Goal: Task Accomplishment & Management: Use online tool/utility

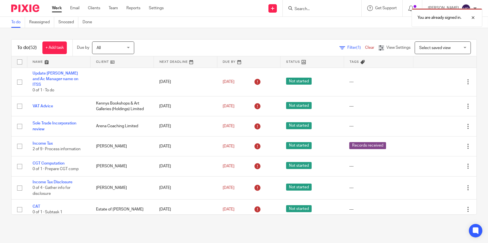
click at [296, 10] on div "You are already signed in." at bounding box center [363, 16] width 238 height 21
click at [308, 6] on div "You are already signed in." at bounding box center [363, 16] width 238 height 21
click at [305, 8] on div "You are already signed in." at bounding box center [363, 16] width 238 height 21
drag, startPoint x: 472, startPoint y: 18, endPoint x: 408, endPoint y: 16, distance: 64.3
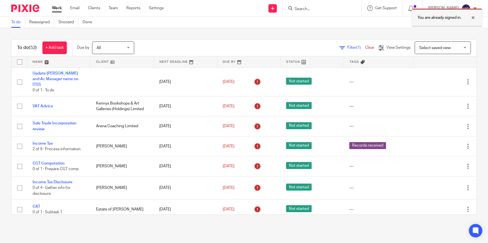
click at [471, 18] on div at bounding box center [468, 17] width 15 height 7
click at [315, 12] on div at bounding box center [321, 8] width 79 height 17
click at [302, 10] on input "Search" at bounding box center [319, 9] width 50 height 5
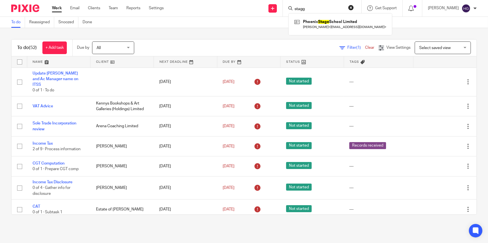
type input "stagg"
drag, startPoint x: 318, startPoint y: 8, endPoint x: 271, endPoint y: 14, distance: 46.8
click at [276, 14] on div "Send new email Create task Add client Request signature stagg Phoenix Stage Sch…" at bounding box center [330, 8] width 316 height 17
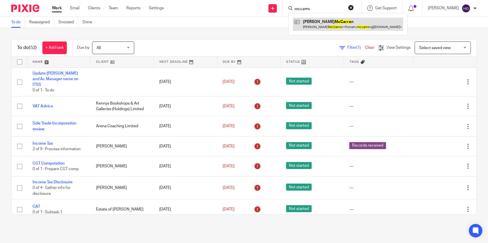
type input "mccarro"
click at [334, 26] on link at bounding box center [348, 24] width 110 height 13
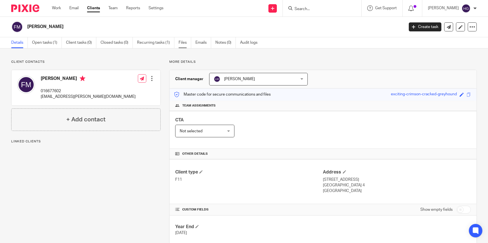
click at [181, 44] on link "Files" at bounding box center [184, 42] width 13 height 11
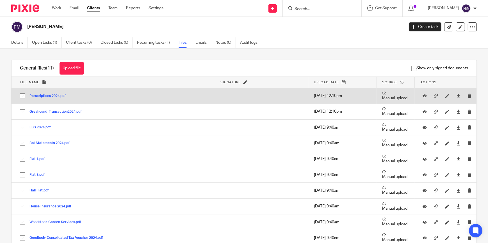
click at [23, 96] on input "checkbox" at bounding box center [22, 96] width 11 height 11
checkbox input "true"
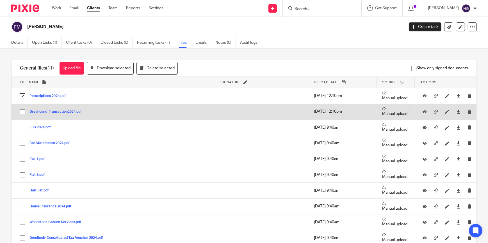
click at [23, 113] on input "checkbox" at bounding box center [22, 112] width 11 height 11
checkbox input "true"
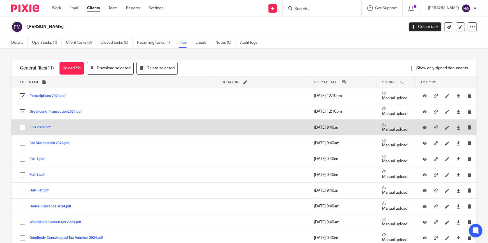
click at [22, 130] on input "checkbox" at bounding box center [22, 127] width 11 height 11
checkbox input "true"
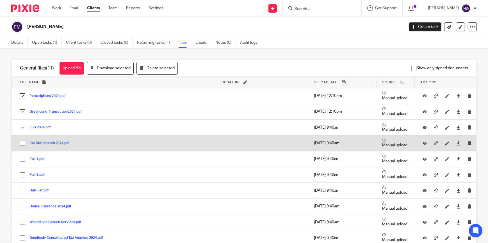
click at [23, 143] on input "checkbox" at bounding box center [22, 143] width 11 height 11
checkbox input "true"
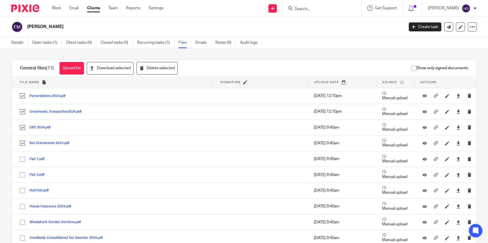
click at [284, 33] on div "Fiona McCarron Create task Update from Companies House Export data Merge Archiv…" at bounding box center [244, 27] width 488 height 20
click at [331, 9] on input "Search" at bounding box center [319, 9] width 50 height 5
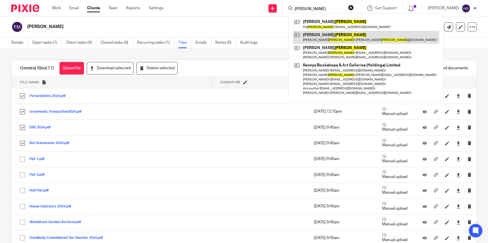
type input "kelly"
click at [333, 36] on link at bounding box center [366, 37] width 146 height 13
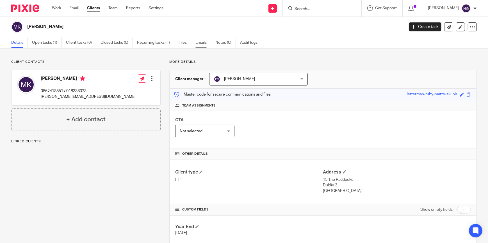
click at [204, 43] on link "Emails" at bounding box center [203, 42] width 16 height 11
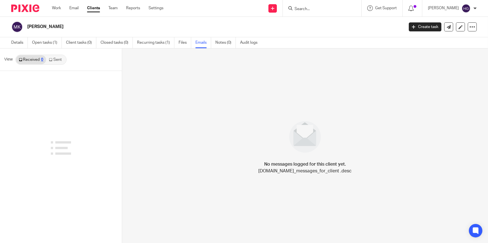
click at [186, 43] on link "Files" at bounding box center [184, 42] width 13 height 11
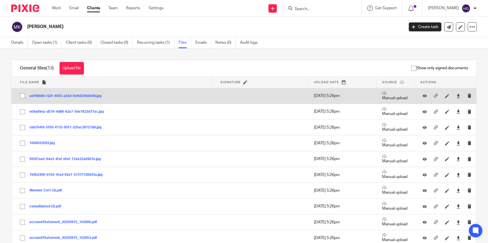
click at [21, 96] on input "checkbox" at bounding box center [22, 96] width 11 height 11
checkbox input "true"
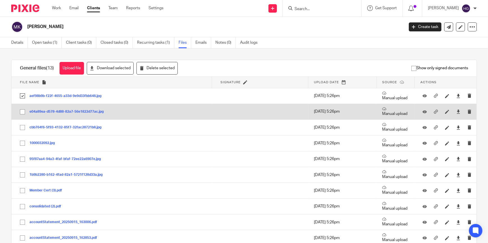
click at [23, 111] on input "checkbox" at bounding box center [22, 112] width 11 height 11
checkbox input "true"
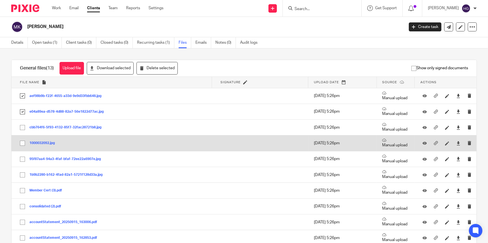
drag, startPoint x: 22, startPoint y: 128, endPoint x: 21, endPoint y: 143, distance: 15.2
click at [22, 129] on input "checkbox" at bounding box center [22, 127] width 11 height 11
checkbox input "true"
click at [21, 146] on input "checkbox" at bounding box center [22, 143] width 11 height 11
checkbox input "true"
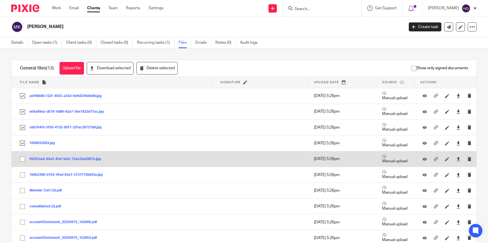
click at [23, 158] on input "checkbox" at bounding box center [22, 159] width 11 height 11
checkbox input "true"
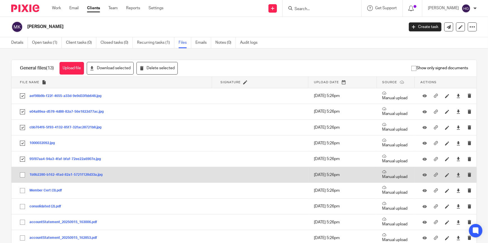
click at [23, 176] on input "checkbox" at bounding box center [22, 175] width 11 height 11
checkbox input "true"
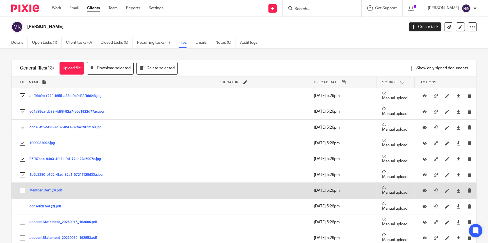
click at [23, 190] on input "checkbox" at bounding box center [22, 190] width 11 height 11
checkbox input "true"
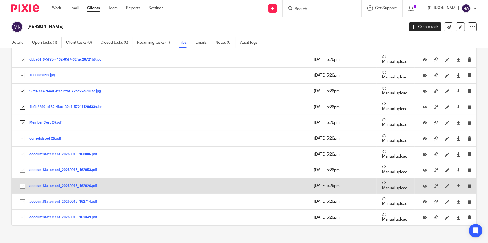
scroll to position [75, 0]
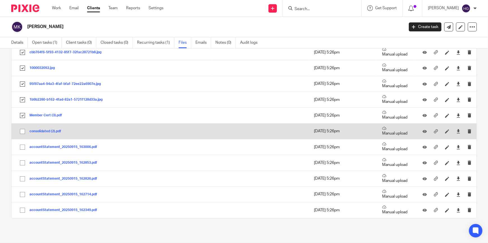
click at [22, 132] on input "checkbox" at bounding box center [22, 131] width 11 height 11
checkbox input "true"
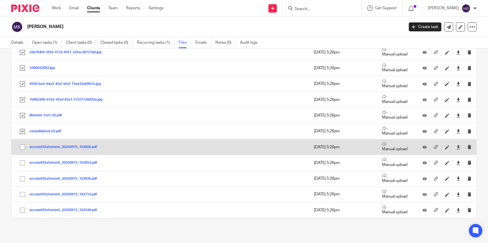
click at [22, 146] on input "checkbox" at bounding box center [22, 147] width 11 height 11
checkbox input "true"
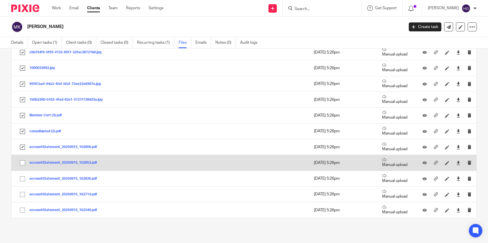
click at [22, 164] on input "checkbox" at bounding box center [22, 163] width 11 height 11
checkbox input "true"
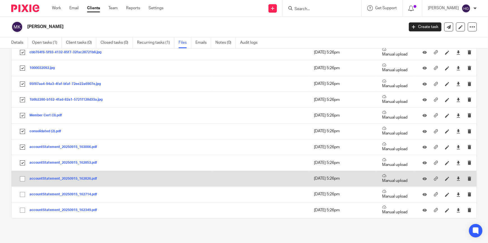
click at [23, 176] on input "checkbox" at bounding box center [22, 179] width 11 height 11
checkbox input "true"
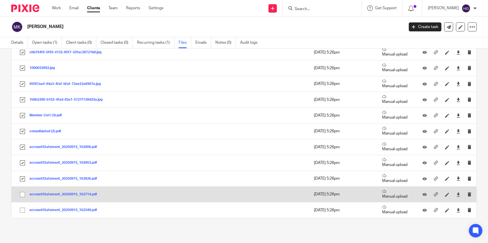
click at [23, 193] on input "checkbox" at bounding box center [22, 194] width 11 height 11
checkbox input "true"
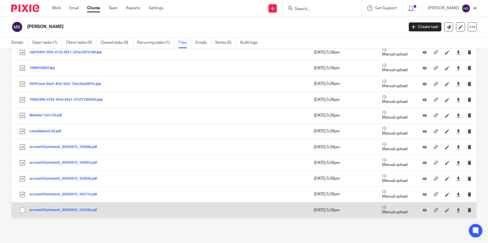
click at [22, 209] on input "checkbox" at bounding box center [22, 210] width 11 height 11
checkbox input "true"
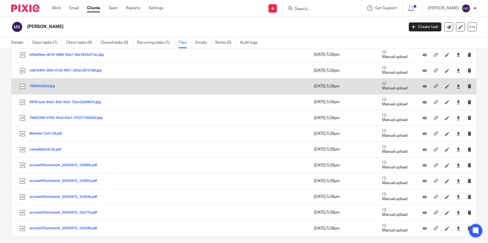
scroll to position [0, 0]
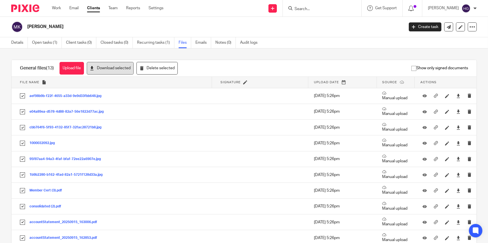
click at [116, 70] on button "Download selected" at bounding box center [110, 68] width 47 height 13
click at [53, 44] on link "Open tasks (1)" at bounding box center [47, 42] width 30 height 11
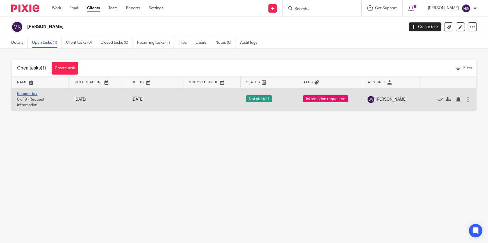
click at [31, 93] on link "Income Tax" at bounding box center [27, 94] width 20 height 4
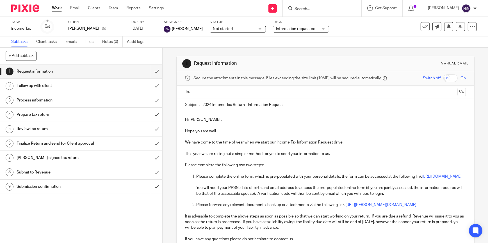
click at [289, 30] on span "Information requested" at bounding box center [295, 29] width 39 height 4
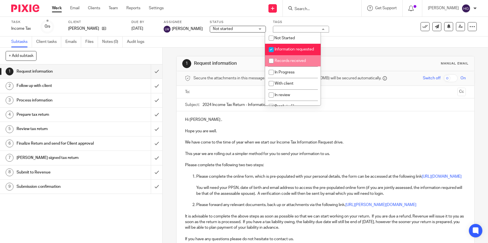
click at [269, 66] on input "checkbox" at bounding box center [271, 61] width 11 height 11
checkbox input "true"
click at [272, 49] on input "checkbox" at bounding box center [271, 49] width 11 height 11
checkbox input "false"
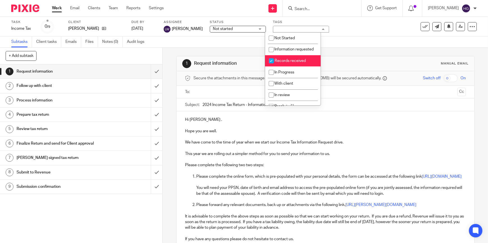
click at [247, 31] on div "Not started Not started" at bounding box center [238, 29] width 56 height 7
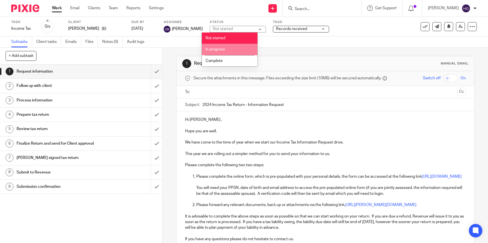
drag, startPoint x: 227, startPoint y: 52, endPoint x: 224, endPoint y: 54, distance: 3.3
click at [226, 52] on li "In progress" at bounding box center [230, 50] width 56 height 12
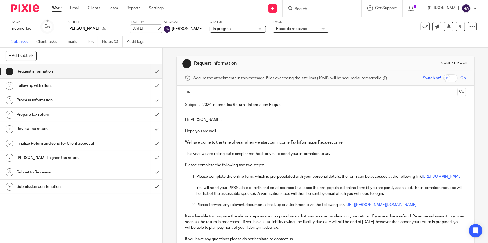
click at [146, 27] on link "30 Sep 2025" at bounding box center [143, 29] width 25 height 6
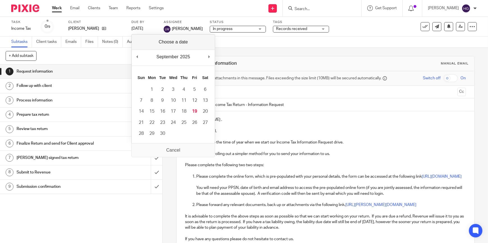
click at [261, 45] on div "Subtasks Client tasks Emails Files Notes (0) Audit logs" at bounding box center [244, 41] width 488 height 11
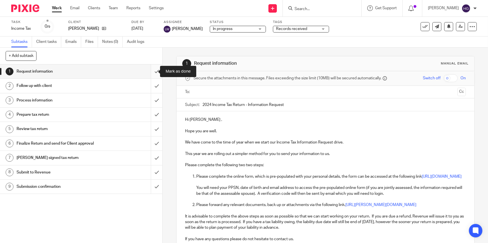
click at [151, 71] on input "submit" at bounding box center [81, 72] width 162 height 14
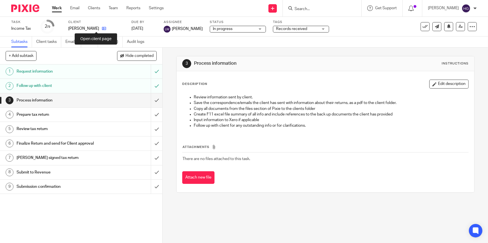
click at [102, 30] on icon at bounding box center [104, 28] width 4 height 4
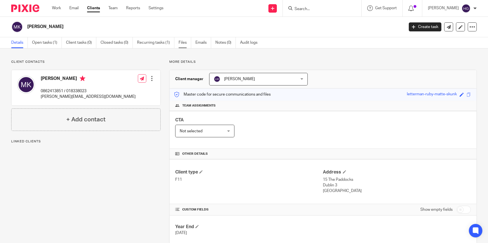
click at [185, 42] on link "Files" at bounding box center [184, 42] width 13 height 11
